Goal: Check status

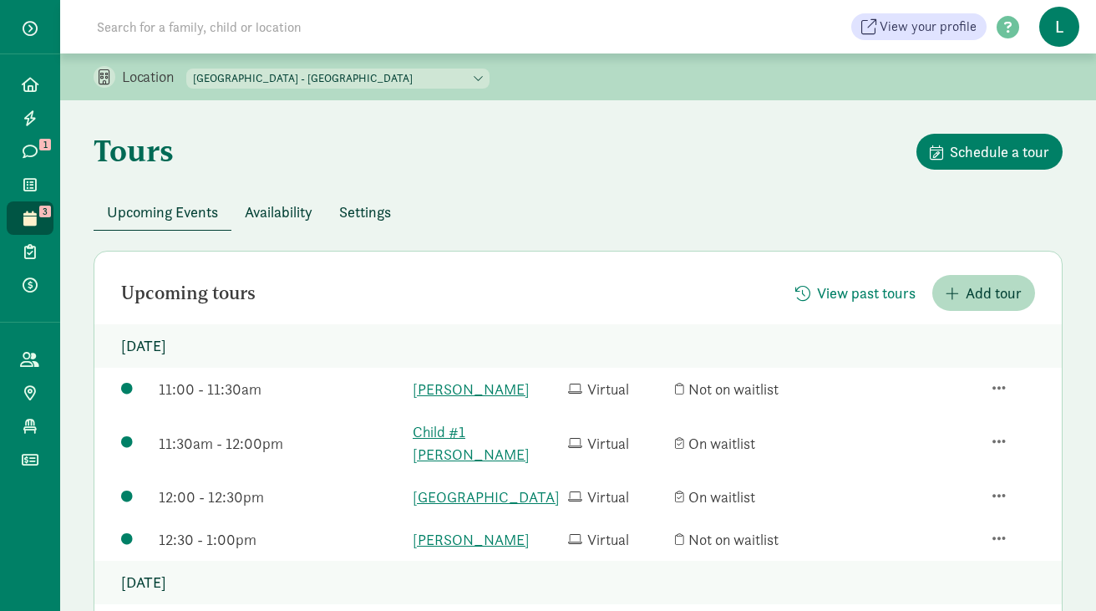
click at [256, 24] on input at bounding box center [321, 26] width 469 height 33
paste input "[PERSON_NAME]"
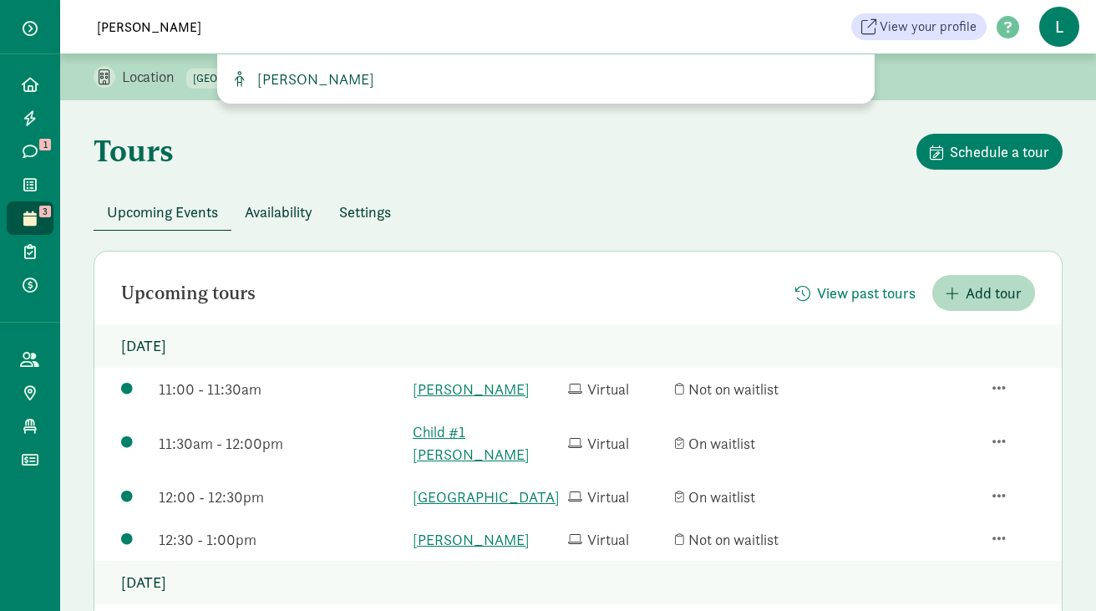
type input "[PERSON_NAME]"
click at [284, 76] on span "[PERSON_NAME]" at bounding box center [313, 78] width 124 height 19
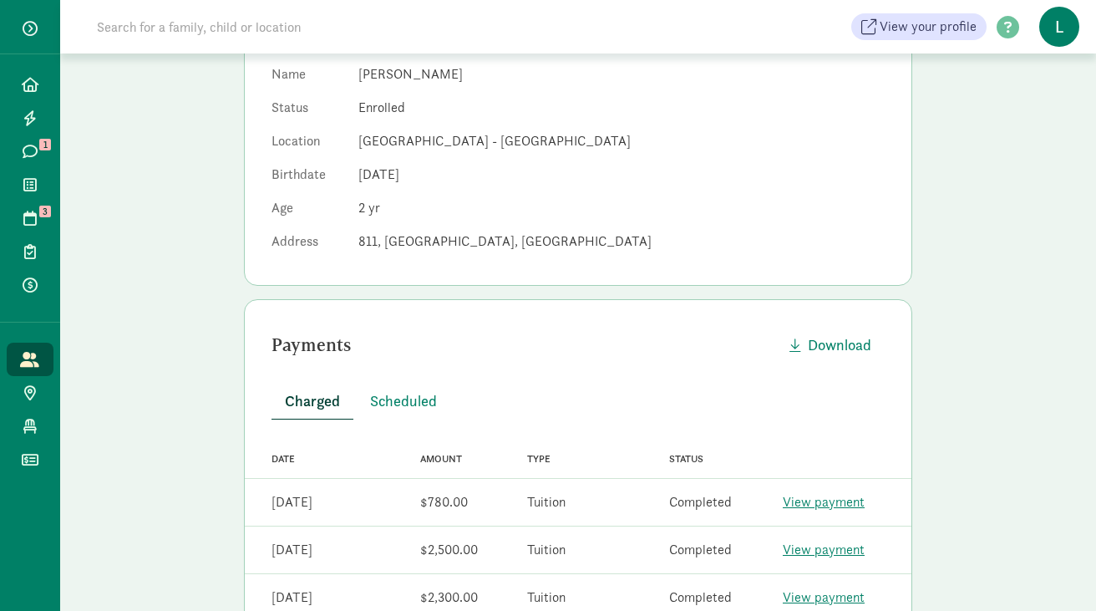
scroll to position [357, 0]
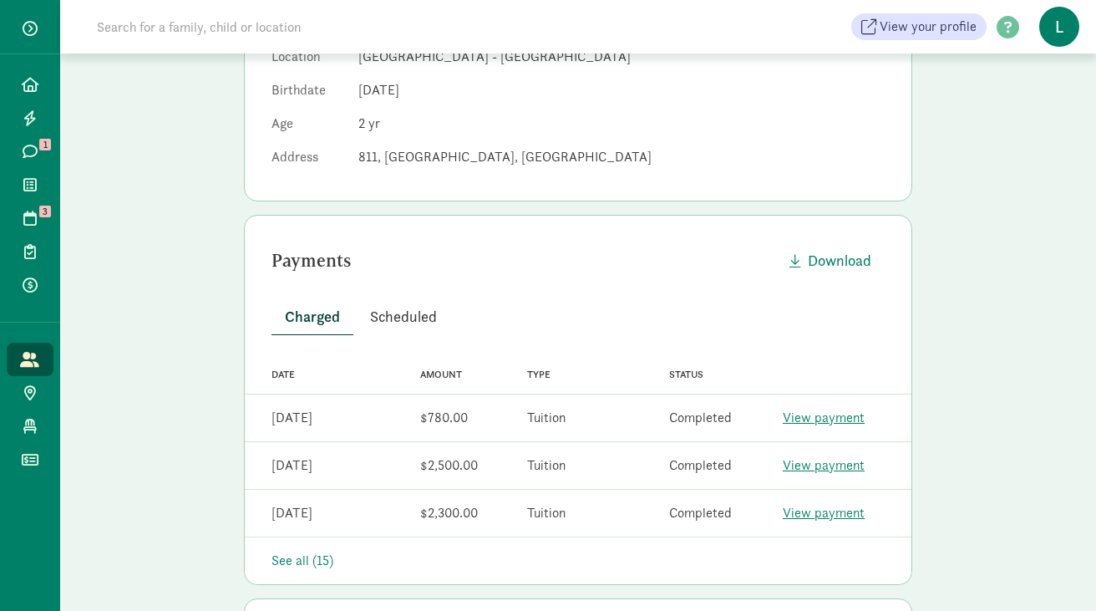
click at [393, 305] on span "Scheduled" at bounding box center [403, 316] width 67 height 23
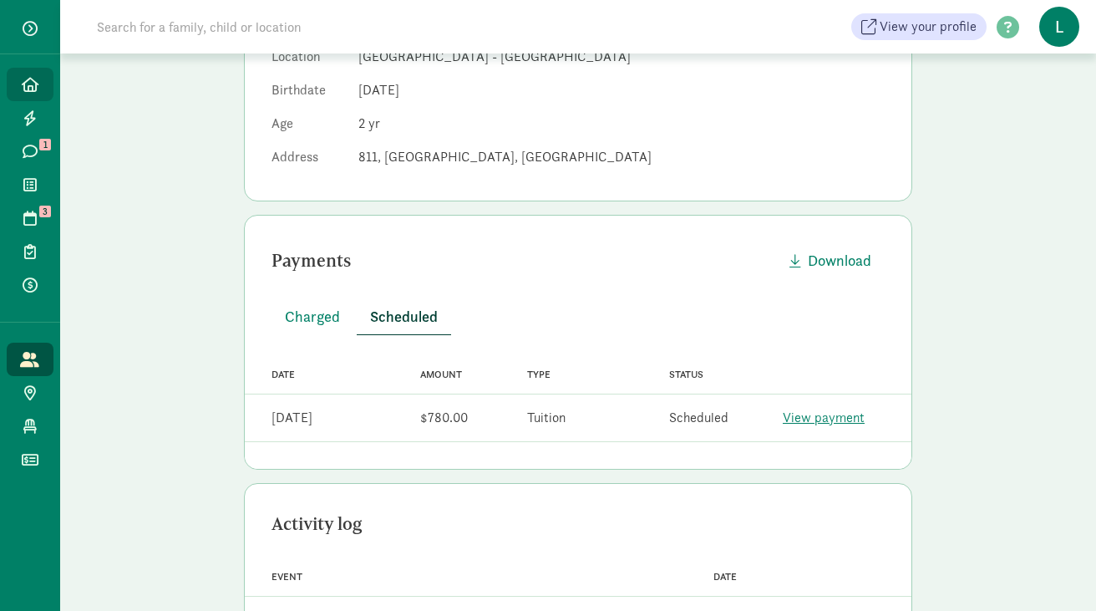
click at [38, 88] on span at bounding box center [29, 84] width 19 height 15
click at [194, 26] on input at bounding box center [321, 26] width 469 height 33
paste input "caitlinrhaynes@gmail.com"
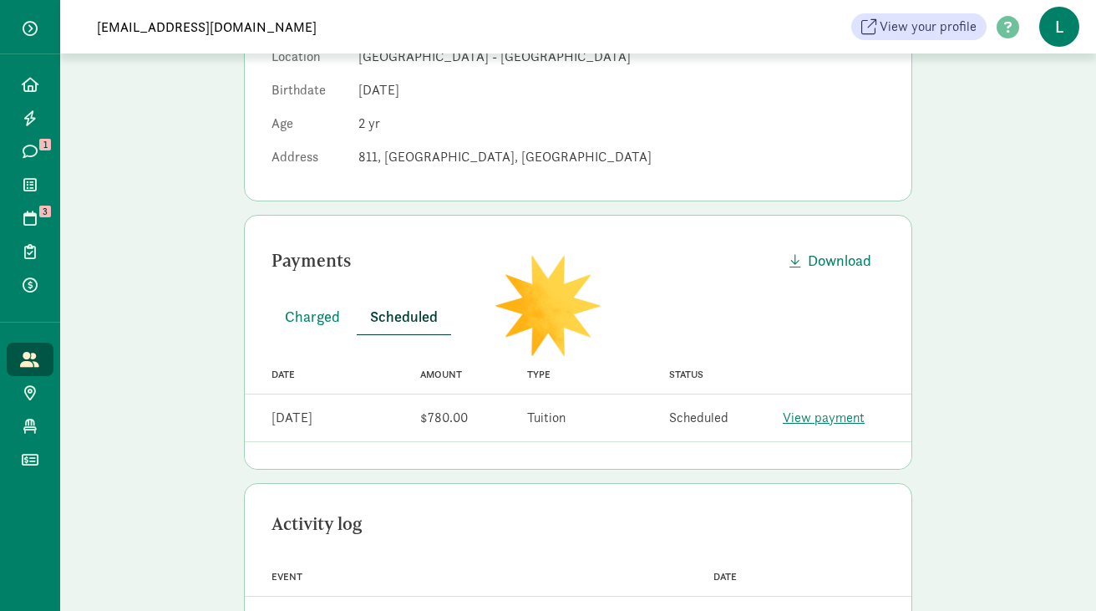
click at [103, 28] on input "xcaitlinrhaynes@gmail.com" at bounding box center [321, 26] width 469 height 33
type input "caitlinrhaynes@gmail.com"
click at [40, 82] on link "Home" at bounding box center [30, 84] width 47 height 33
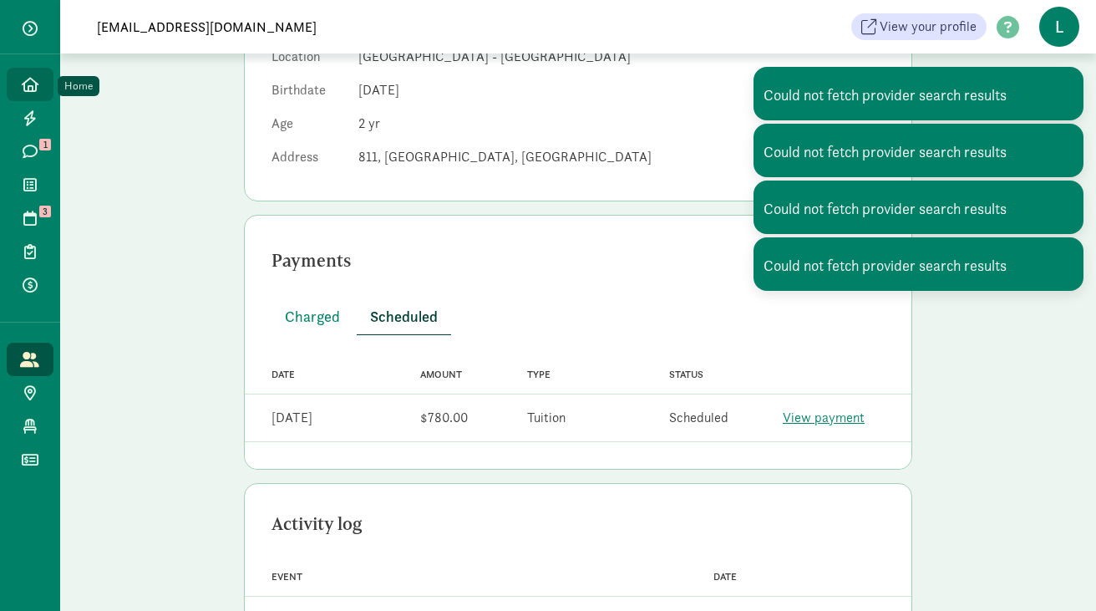
click at [39, 80] on span "Home" at bounding box center [39, 84] width 1 height 20
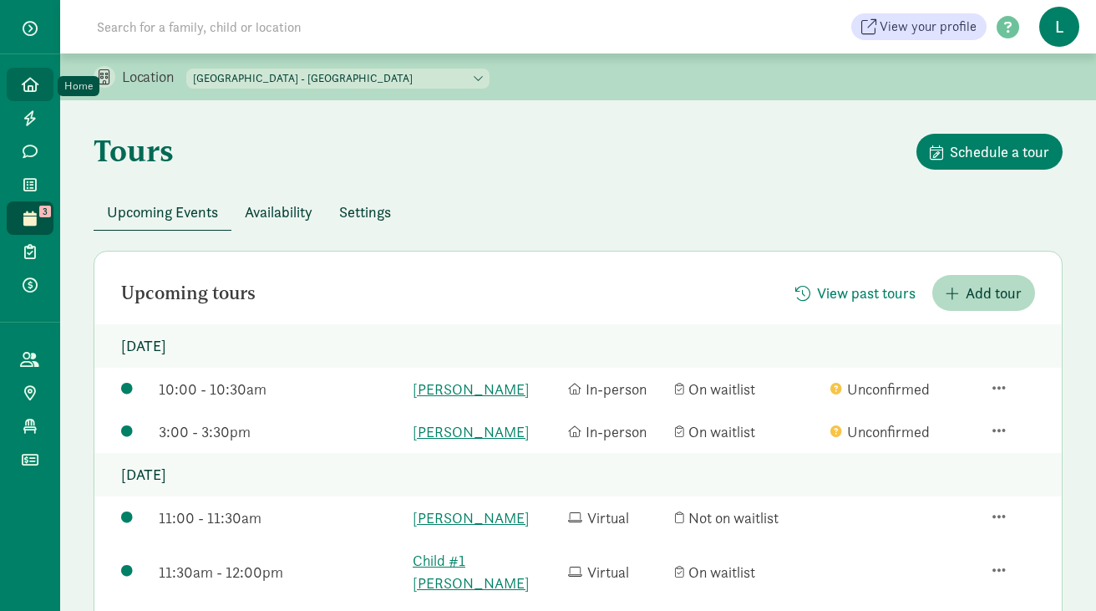
click at [28, 89] on icon at bounding box center [30, 84] width 17 height 15
click at [30, 86] on icon at bounding box center [30, 84] width 17 height 15
